Goal: Information Seeking & Learning: Learn about a topic

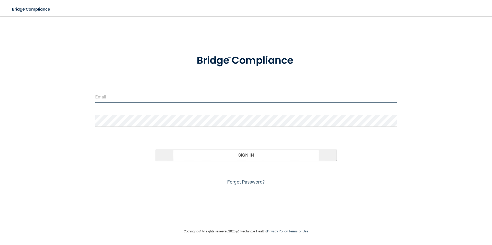
type input "[EMAIL_ADDRESS][DOMAIN_NAME]"
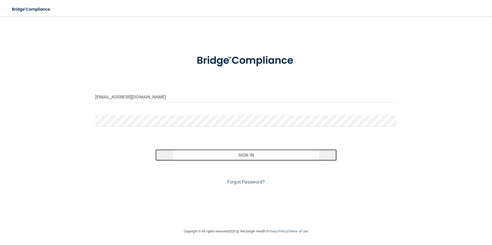
click at [227, 158] on button "Sign In" at bounding box center [245, 154] width 181 height 11
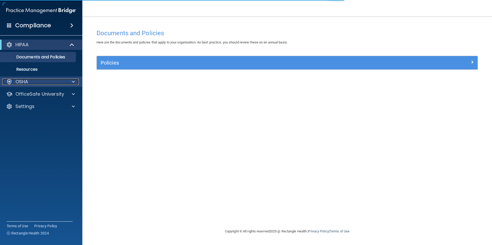
click at [55, 82] on div "OSHA" at bounding box center [34, 82] width 64 height 6
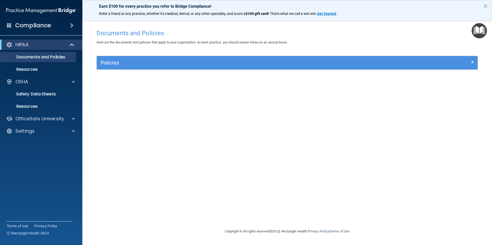
click at [71, 26] on span at bounding box center [71, 25] width 3 height 6
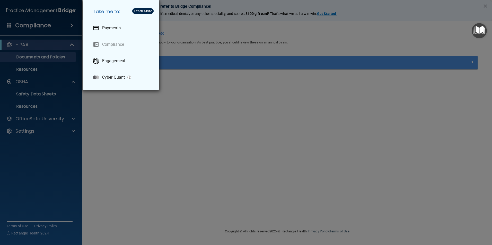
click at [144, 121] on div "Take me to: Payments Compliance Engagement Cyber Quant" at bounding box center [246, 122] width 492 height 245
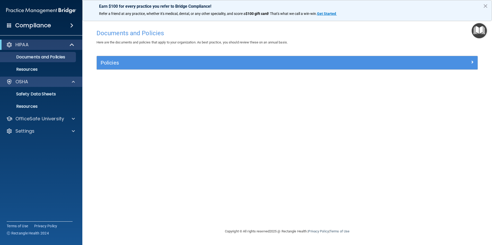
click at [42, 86] on div "OSHA" at bounding box center [41, 82] width 83 height 10
click at [483, 32] on img "Open Resource Center" at bounding box center [478, 30] width 15 height 15
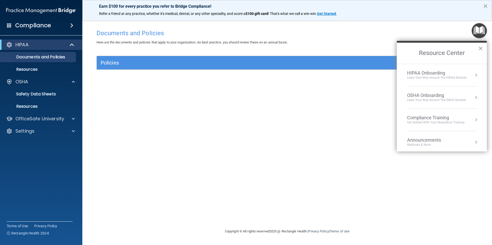
click at [485, 3] on button "×" at bounding box center [485, 6] width 5 height 8
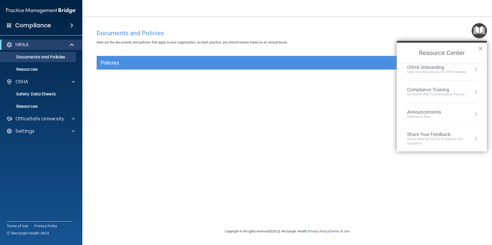
scroll to position [29, 0]
drag, startPoint x: 326, startPoint y: 138, endPoint x: 322, endPoint y: 132, distance: 7.4
click at [326, 138] on div "Documents and Policies Here are the documents and policies that apply to your o…" at bounding box center [287, 128] width 389 height 202
click at [10, 25] on span at bounding box center [9, 25] width 5 height 5
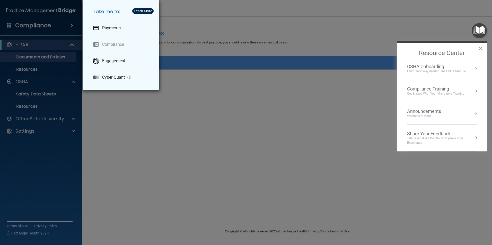
click at [148, 119] on div "Take me to: Payments Compliance Engagement Cyber Quant" at bounding box center [246, 122] width 492 height 245
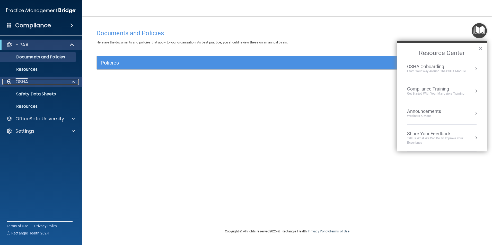
click at [46, 79] on div "OSHA" at bounding box center [34, 82] width 64 height 6
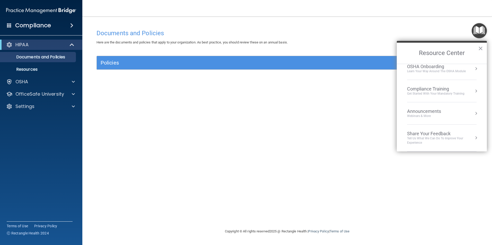
click at [140, 117] on div "Documents and Policies Here are the documents and policies that apply to your o…" at bounding box center [287, 128] width 389 height 202
drag, startPoint x: 31, startPoint y: 50, endPoint x: 32, endPoint y: 75, distance: 24.2
click at [32, 75] on div "Compliance HIPAA Documents and Policies Report an Incident Business Associates …" at bounding box center [41, 122] width 82 height 245
drag, startPoint x: 32, startPoint y: 75, endPoint x: 42, endPoint y: 117, distance: 43.8
click at [48, 124] on accordion "HIPAA Documents and Policies Report an Incident Business Associates Emergency P…" at bounding box center [41, 108] width 83 height 141
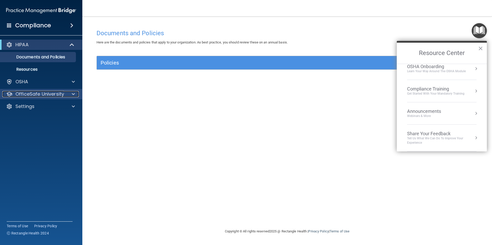
click at [41, 97] on p "OfficeSafe University" at bounding box center [39, 94] width 49 height 6
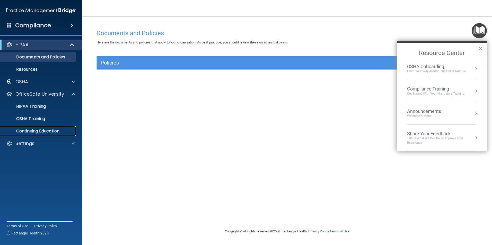
click at [47, 130] on p "Continuing Education" at bounding box center [38, 131] width 70 height 5
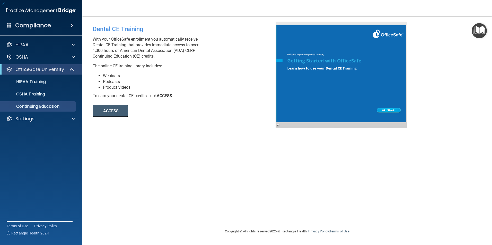
click at [168, 119] on div "Dental CE Training With your OfficeSafe enrollment you automatically receive De…" at bounding box center [287, 123] width 389 height 202
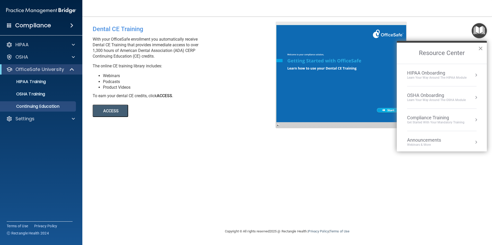
click at [481, 49] on button "×" at bounding box center [480, 48] width 5 height 8
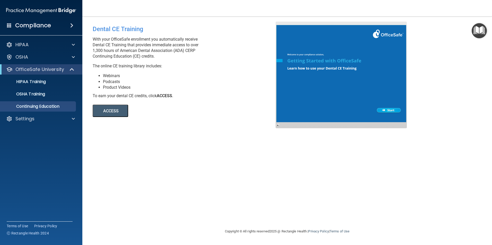
click at [189, 109] on div "ACCESS ACCESS" at bounding box center [163, 108] width 141 height 18
click at [51, 118] on div "Settings" at bounding box center [34, 119] width 64 height 6
drag, startPoint x: 158, startPoint y: 195, endPoint x: 148, endPoint y: 177, distance: 20.7
click at [158, 194] on div "Dental CE Training With your OfficeSafe enrollment you automatically receive De…" at bounding box center [287, 123] width 389 height 202
click at [70, 25] on span at bounding box center [71, 25] width 3 height 6
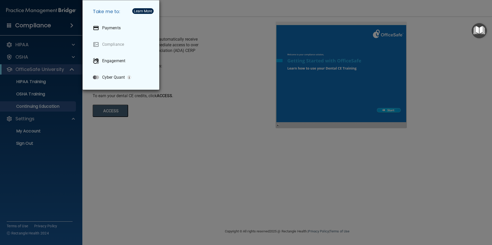
drag, startPoint x: 178, startPoint y: 148, endPoint x: 159, endPoint y: 127, distance: 28.6
click at [178, 148] on div "Take me to: Payments Compliance Engagement Cyber Quant" at bounding box center [246, 122] width 492 height 245
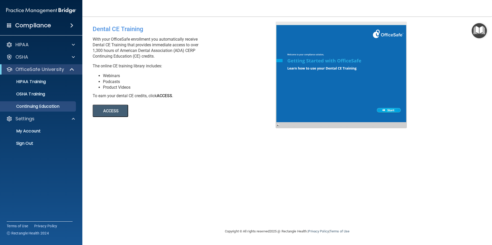
click at [9, 27] on span at bounding box center [9, 25] width 5 height 5
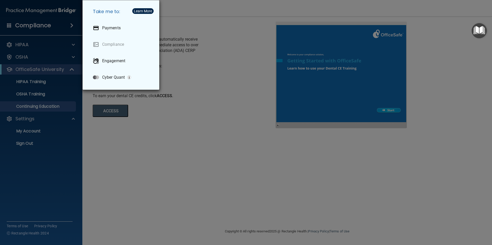
drag, startPoint x: 230, startPoint y: 141, endPoint x: 227, endPoint y: 136, distance: 6.2
click at [230, 139] on div "Take me to: Payments Compliance Engagement Cyber Quant" at bounding box center [246, 122] width 492 height 245
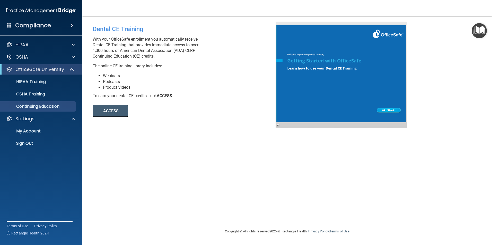
click at [54, 6] on img at bounding box center [41, 10] width 70 height 10
click at [46, 10] on img at bounding box center [41, 10] width 70 height 10
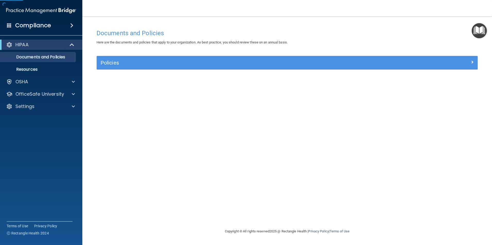
click at [369, 35] on h4 "Documents and Policies" at bounding box center [286, 33] width 381 height 7
click at [478, 28] on img "Open Resource Center" at bounding box center [478, 30] width 15 height 15
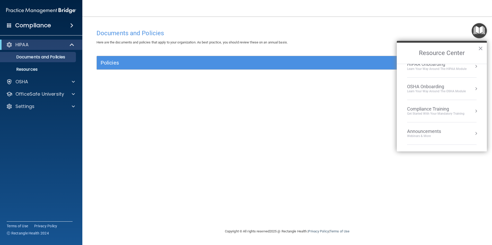
scroll to position [29, 0]
click at [472, 117] on ol "HIPAA Onboarding Learn Your Way around the HIPAA module OSHA Onboarding Learn y…" at bounding box center [442, 108] width 90 height 88
click at [473, 114] on button "Resource Center" at bounding box center [475, 113] width 5 height 5
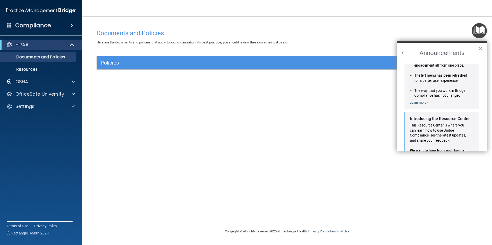
scroll to position [90, 0]
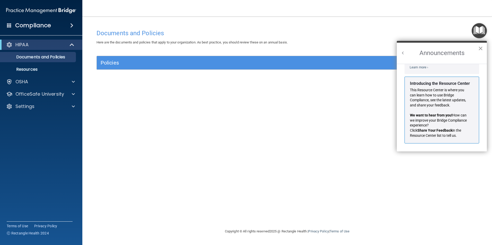
click at [480, 48] on button "×" at bounding box center [480, 48] width 5 height 8
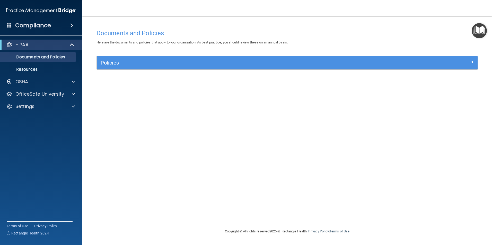
click at [480, 28] on img "Open Resource Center" at bounding box center [478, 30] width 15 height 15
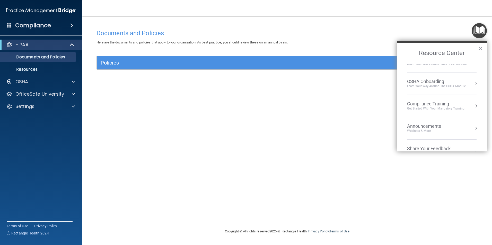
scroll to position [29, 0]
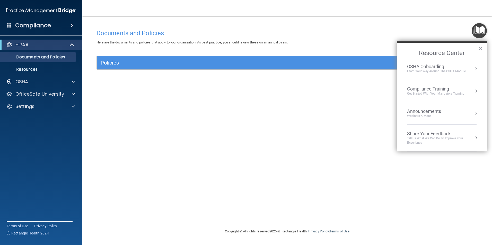
click at [433, 92] on div "Get Started with your mandatory training" at bounding box center [435, 94] width 57 height 4
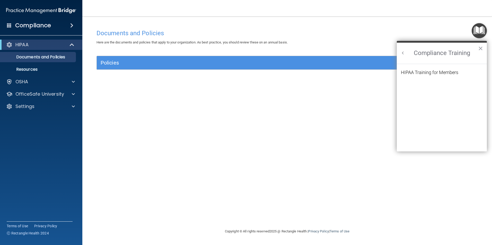
scroll to position [0, 0]
click at [423, 72] on div "HIPAA Training for Members" at bounding box center [429, 72] width 57 height 5
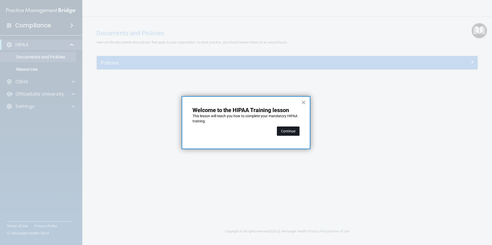
click at [292, 132] on button "Continue" at bounding box center [288, 131] width 23 height 9
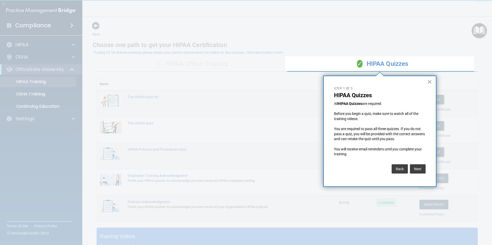
click at [430, 81] on button "×" at bounding box center [429, 82] width 5 height 8
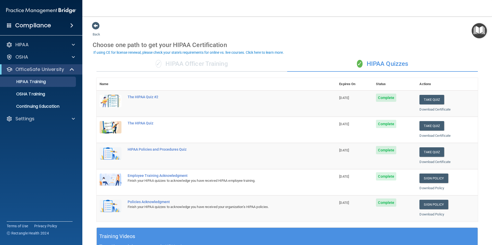
drag, startPoint x: 368, startPoint y: 38, endPoint x: 365, endPoint y: 38, distance: 2.6
click at [367, 38] on div "Choose one path to get your HIPAA Certification" at bounding box center [287, 45] width 389 height 15
click at [28, 11] on img at bounding box center [41, 10] width 70 height 10
click at [70, 24] on span at bounding box center [71, 25] width 3 height 6
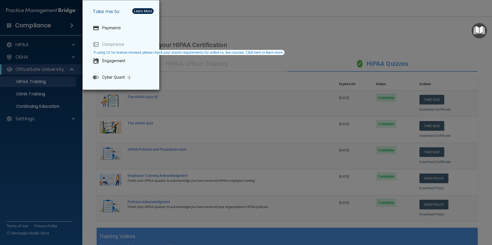
click at [242, 25] on div "Take me to: Payments Compliance Engagement Cyber Quant" at bounding box center [246, 122] width 492 height 245
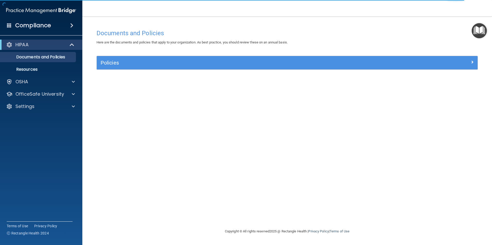
drag, startPoint x: 139, startPoint y: 149, endPoint x: 129, endPoint y: 137, distance: 15.7
click at [139, 148] on div "Documents and Policies Here are the documents and policies that apply to your o…" at bounding box center [287, 128] width 389 height 202
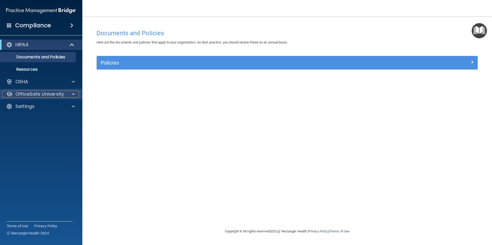
click at [30, 95] on p "OfficeSafe University" at bounding box center [39, 94] width 49 height 6
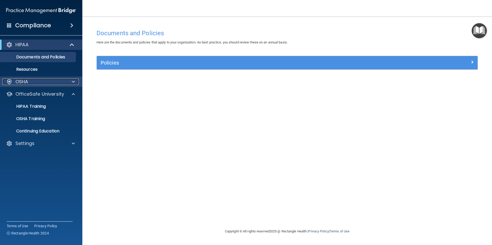
click at [31, 83] on div "OSHA" at bounding box center [34, 82] width 64 height 6
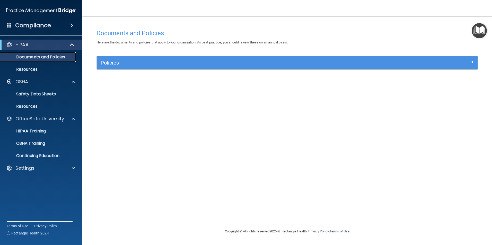
click at [55, 59] on p "Documents and Policies" at bounding box center [38, 57] width 70 height 5
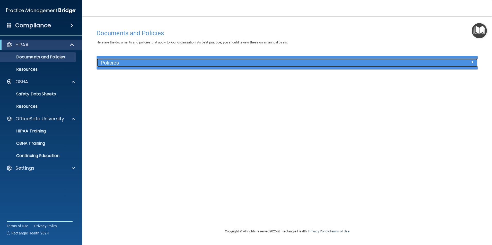
click at [128, 64] on h5 "Policies" at bounding box center [240, 63] width 278 height 6
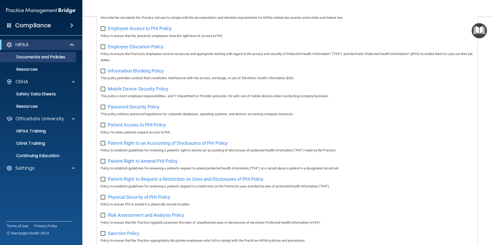
scroll to position [271, 0]
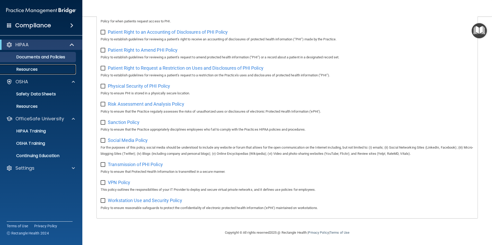
click at [33, 69] on p "Resources" at bounding box center [38, 69] width 70 height 5
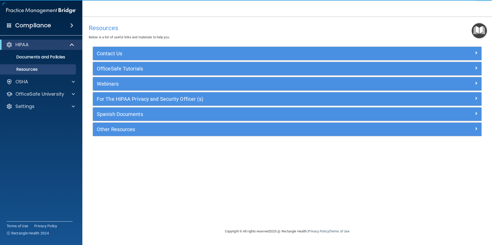
click at [146, 159] on div "Resources Below is a list of useful links and materials to help you. Contact Us…" at bounding box center [287, 123] width 389 height 202
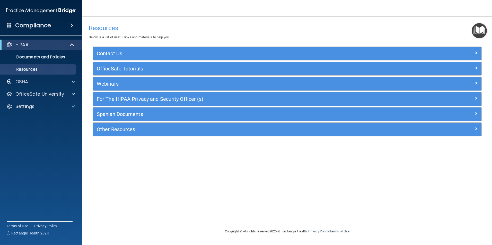
click at [189, 190] on div "Resources Below is a list of useful links and materials to help you. Contact Us…" at bounding box center [287, 123] width 389 height 202
click at [280, 190] on div "Resources Below is a list of useful links and materials to help you. Contact Us…" at bounding box center [287, 123] width 389 height 202
click at [210, 193] on div "Resources Below is a list of useful links and materials to help you. Contact Us…" at bounding box center [287, 123] width 389 height 202
click at [48, 56] on p "Documents and Policies" at bounding box center [38, 57] width 70 height 5
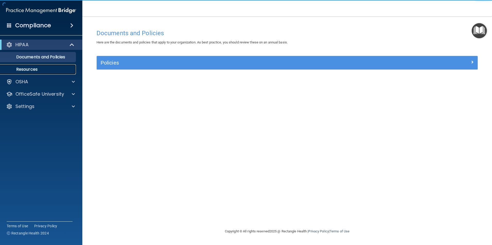
click at [42, 69] on p "Resources" at bounding box center [38, 69] width 70 height 5
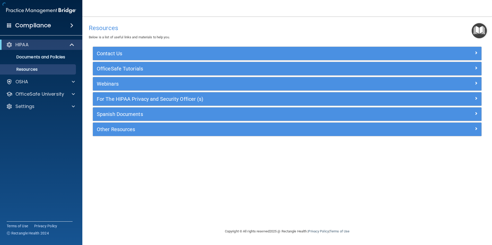
click at [186, 173] on div "Resources Below is a list of useful links and materials to help you. Contact Us…" at bounding box center [287, 123] width 389 height 202
click at [183, 169] on div "Resources Below is a list of useful links and materials to help you. Contact Us…" at bounding box center [287, 123] width 389 height 202
click at [191, 174] on div "Resources Below is a list of useful links and materials to help you. Contact Us…" at bounding box center [287, 123] width 389 height 202
click at [236, 26] on h4 "Resources" at bounding box center [287, 28] width 397 height 7
drag, startPoint x: 300, startPoint y: 182, endPoint x: 492, endPoint y: 104, distance: 206.9
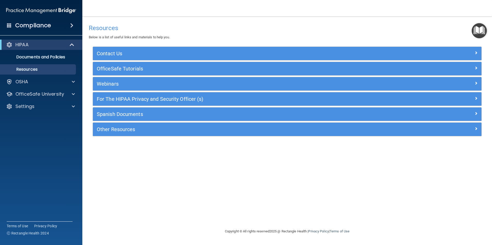
click at [301, 181] on div "Resources Below is a list of useful links and materials to help you. Contact Us…" at bounding box center [287, 123] width 389 height 202
click at [473, 28] on img "Open Resource Center" at bounding box center [478, 30] width 15 height 15
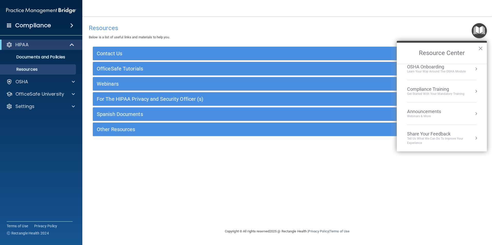
scroll to position [29, 0]
click at [415, 183] on div "Resources Below is a list of useful links and materials to help you. Contact Us…" at bounding box center [287, 123] width 389 height 202
drag, startPoint x: 367, startPoint y: 172, endPoint x: 357, endPoint y: 167, distance: 11.3
click at [367, 172] on div "Resources Below is a list of useful links and materials to help you. Contact Us…" at bounding box center [287, 123] width 389 height 202
drag, startPoint x: 319, startPoint y: 170, endPoint x: 304, endPoint y: 166, distance: 15.5
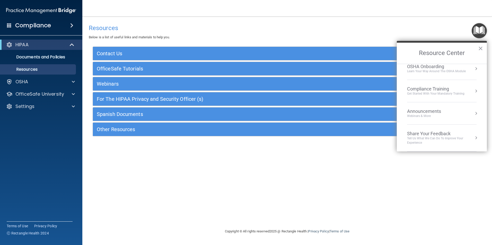
click at [319, 170] on div "Resources Below is a list of useful links and materials to help you. Contact Us…" at bounding box center [287, 123] width 389 height 202
click at [255, 170] on div "Resources Below is a list of useful links and materials to help you. Contact Us…" at bounding box center [287, 123] width 389 height 202
click at [240, 176] on div "Resources Below is a list of useful links and materials to help you. Contact Us…" at bounding box center [287, 123] width 389 height 202
click at [190, 166] on div "Resources Below is a list of useful links and materials to help you. Contact Us…" at bounding box center [287, 123] width 389 height 202
click at [482, 47] on button "×" at bounding box center [480, 48] width 5 height 8
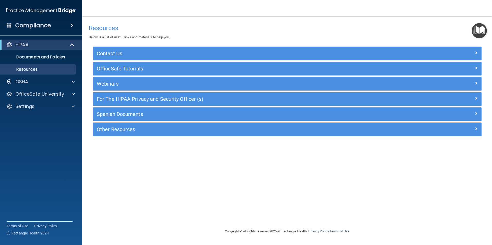
click at [299, 37] on div "Resources Below is a list of useful links and materials to help you." at bounding box center [287, 31] width 397 height 19
click at [35, 106] on div "Settings" at bounding box center [34, 106] width 64 height 6
click at [55, 120] on p "My Account" at bounding box center [38, 118] width 70 height 5
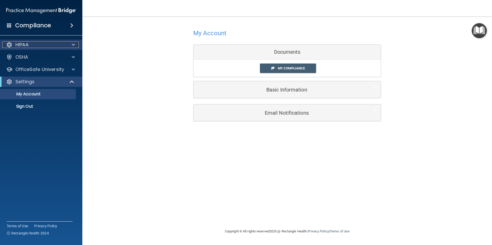
click at [48, 43] on div "HIPAA" at bounding box center [34, 45] width 64 height 6
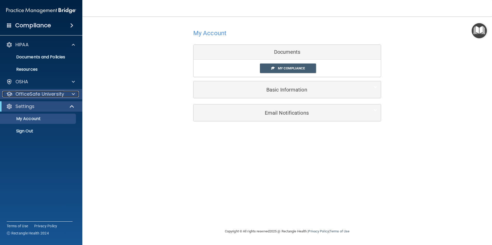
click at [39, 95] on p "OfficeSafe University" at bounding box center [39, 94] width 49 height 6
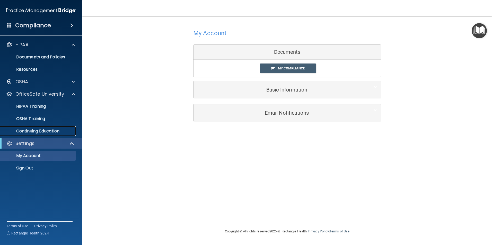
click at [64, 131] on p "Continuing Education" at bounding box center [38, 131] width 70 height 5
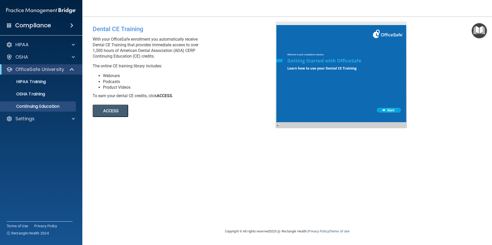
click at [218, 123] on div "Dental CE Training With your OfficeSafe enrollment you automatically receive De…" at bounding box center [287, 123] width 389 height 202
drag, startPoint x: 318, startPoint y: 192, endPoint x: 315, endPoint y: 193, distance: 3.4
click at [318, 192] on div "Dental CE Training With your OfficeSafe enrollment you automatically receive De…" at bounding box center [287, 123] width 389 height 202
click at [202, 160] on div "Dental CE Training With your OfficeSafe enrollment you automatically receive De…" at bounding box center [287, 123] width 389 height 202
click at [28, 46] on p "HIPAA" at bounding box center [21, 45] width 13 height 6
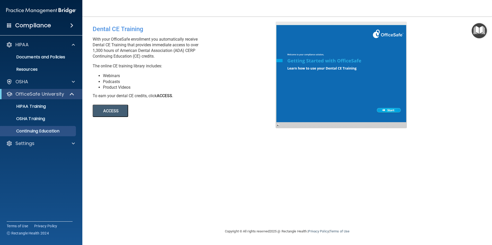
click at [73, 25] on span at bounding box center [71, 25] width 3 height 6
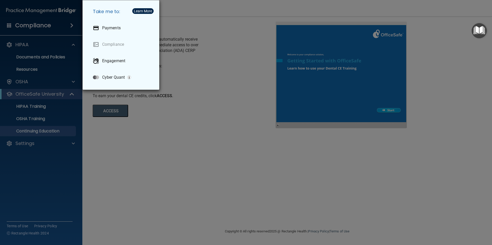
click at [203, 166] on div "Take me to: Payments Compliance Engagement Cyber Quant" at bounding box center [246, 122] width 492 height 245
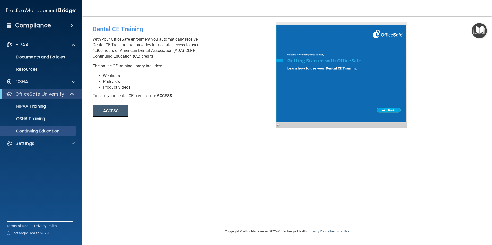
click at [191, 145] on div "Dental CE Training With your OfficeSafe enrollment you automatically receive De…" at bounding box center [287, 123] width 389 height 202
click at [38, 71] on p "Resources" at bounding box center [38, 69] width 70 height 5
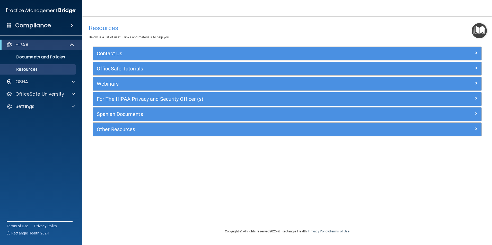
click at [240, 191] on div "Resources Below is a list of useful links and materials to help you. Contact Us…" at bounding box center [287, 123] width 389 height 202
